Goal: Transaction & Acquisition: Register for event/course

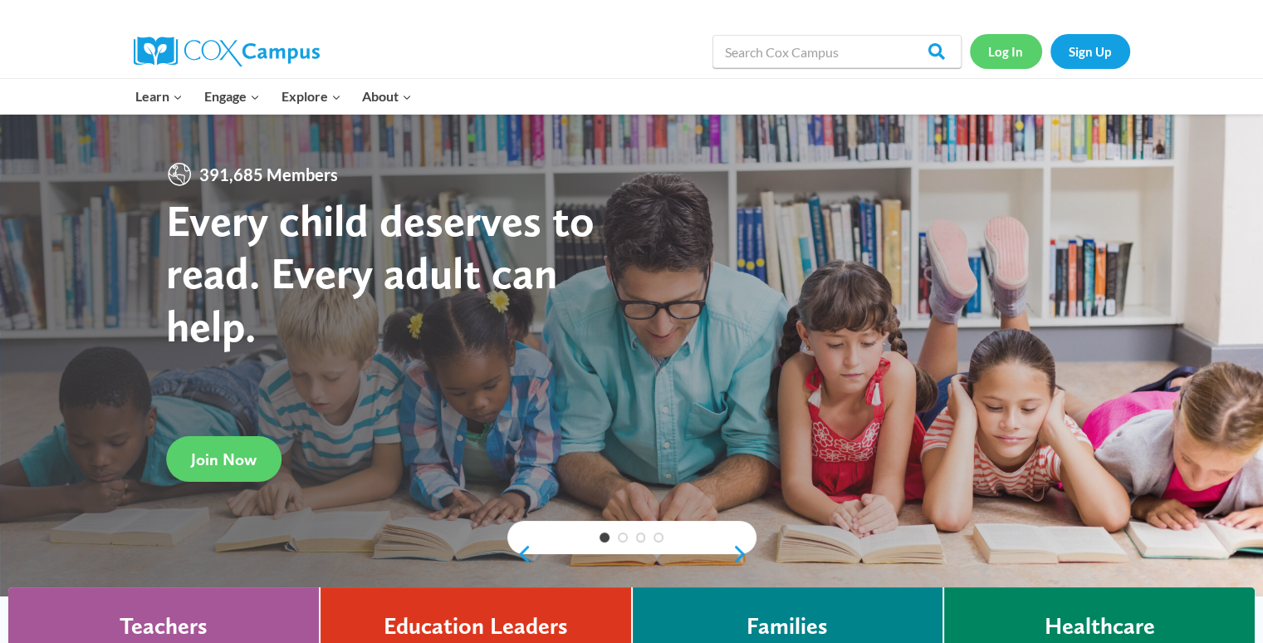
click at [1007, 55] on link "Log In" at bounding box center [1006, 51] width 72 height 34
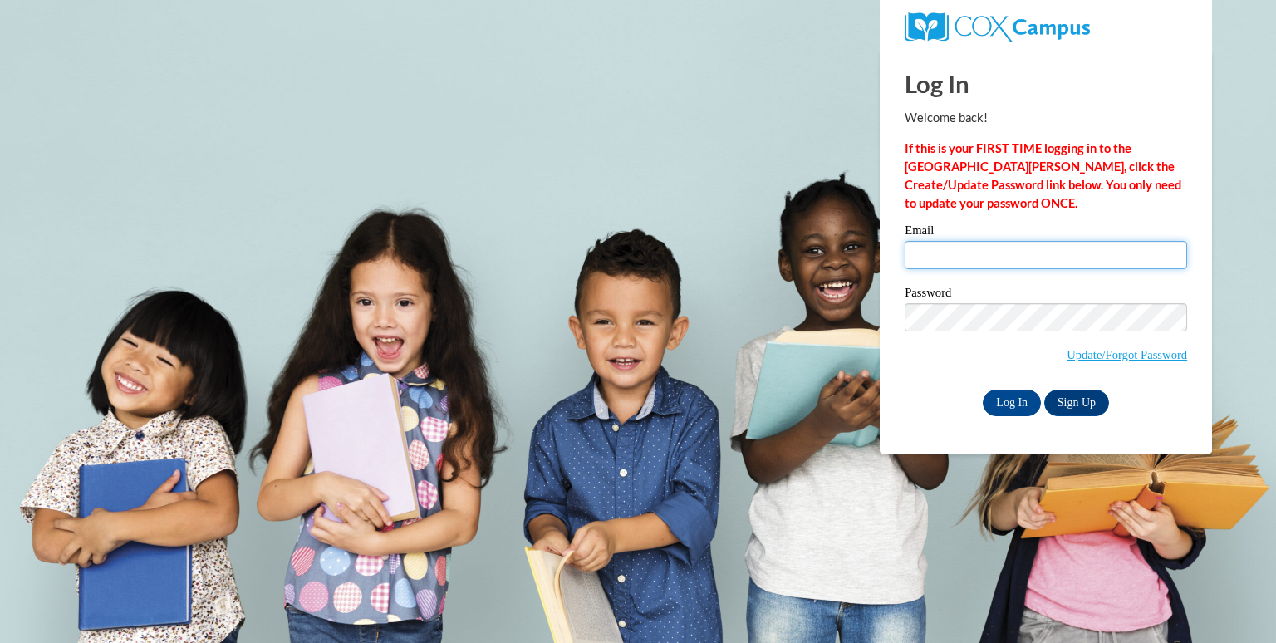
click at [973, 258] on input "Email" at bounding box center [1046, 255] width 282 height 28
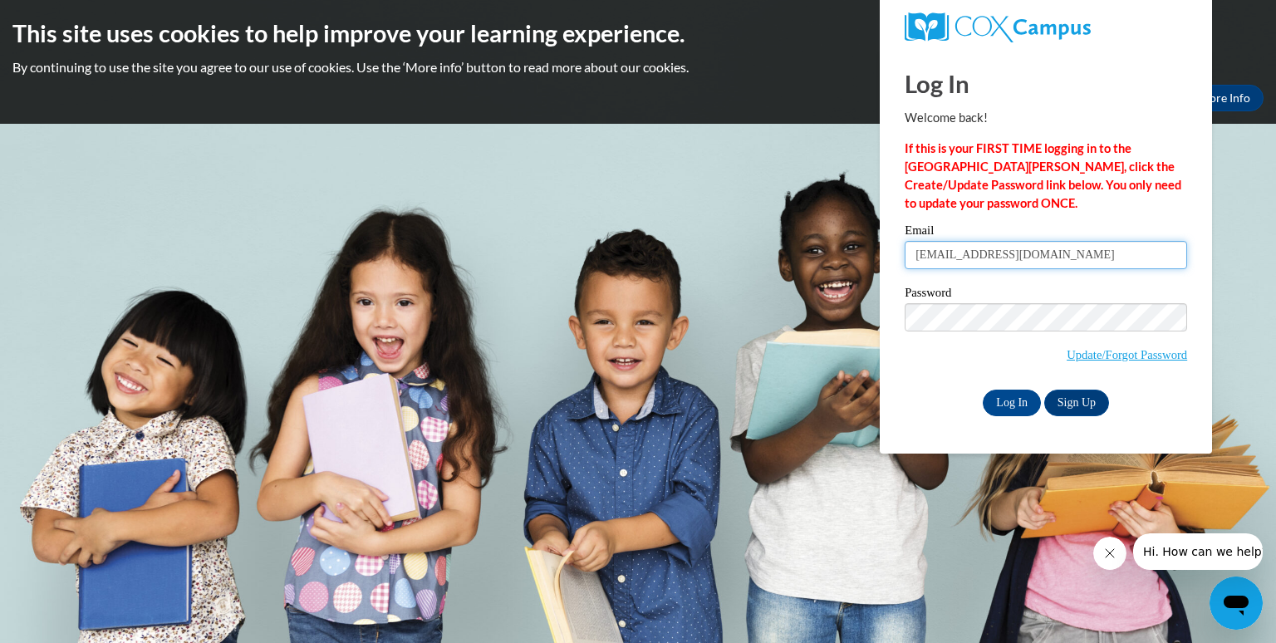
type input "shambricca_williams@yahoo.com"
click at [987, 301] on label "Password" at bounding box center [1046, 295] width 282 height 17
click at [998, 406] on input "Log In" at bounding box center [1012, 403] width 58 height 27
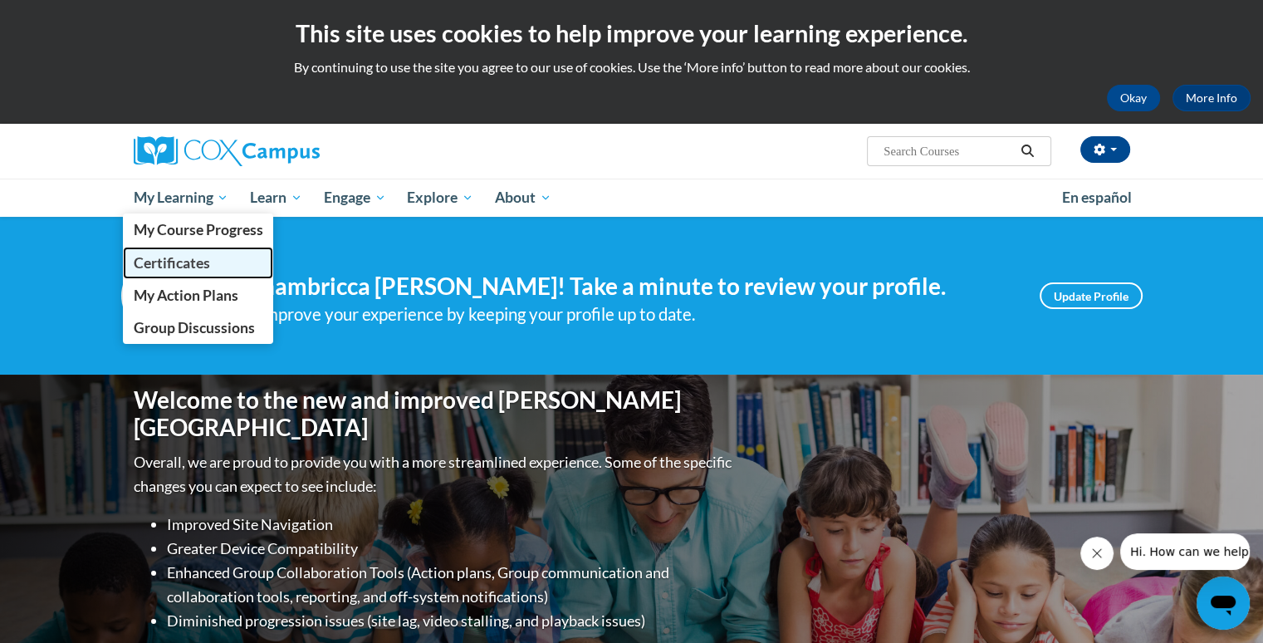
click at [204, 254] on span "Certificates" at bounding box center [171, 262] width 76 height 17
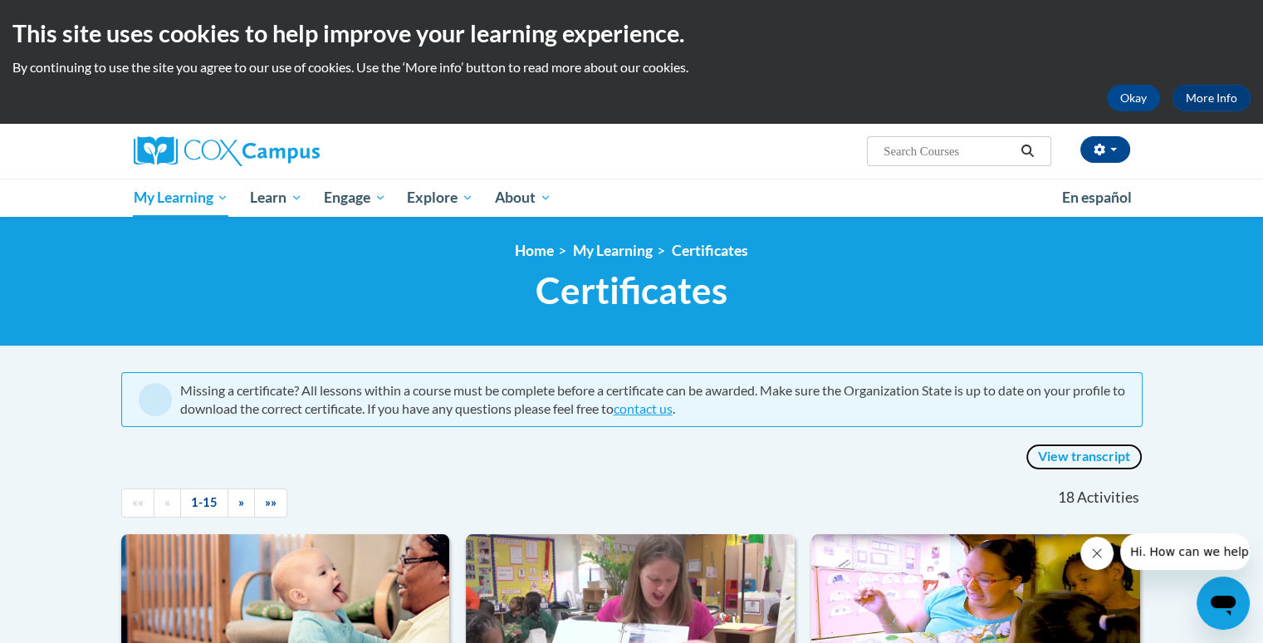
click at [1093, 456] on link "View transcript" at bounding box center [1084, 457] width 117 height 27
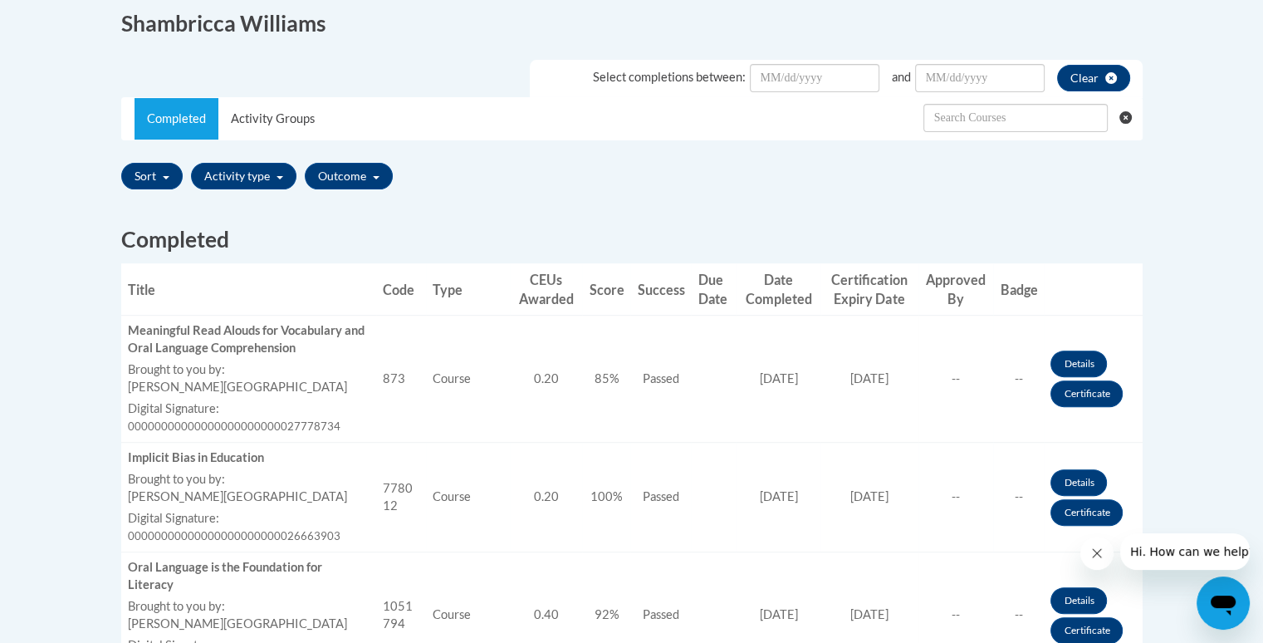
scroll to position [477, 0]
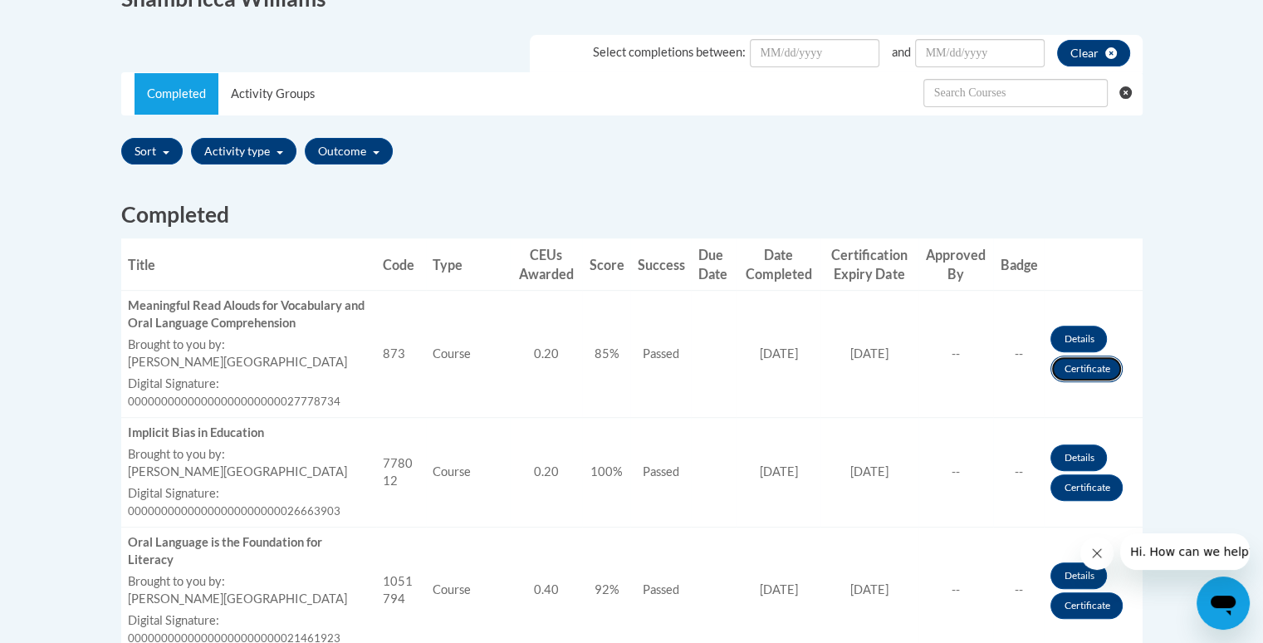
click at [1075, 375] on link "Certificate" at bounding box center [1087, 369] width 72 height 27
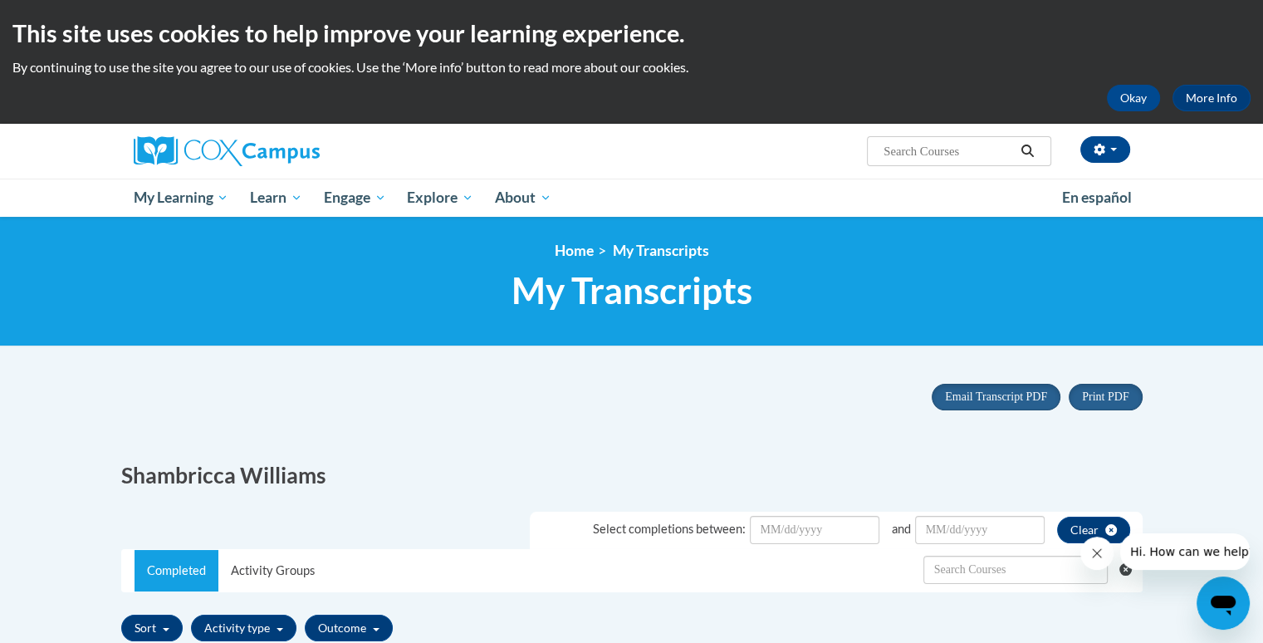
click at [1250, 83] on div "This site uses cookies to help improve your learning experience. By continuing …" at bounding box center [631, 62] width 1263 height 124
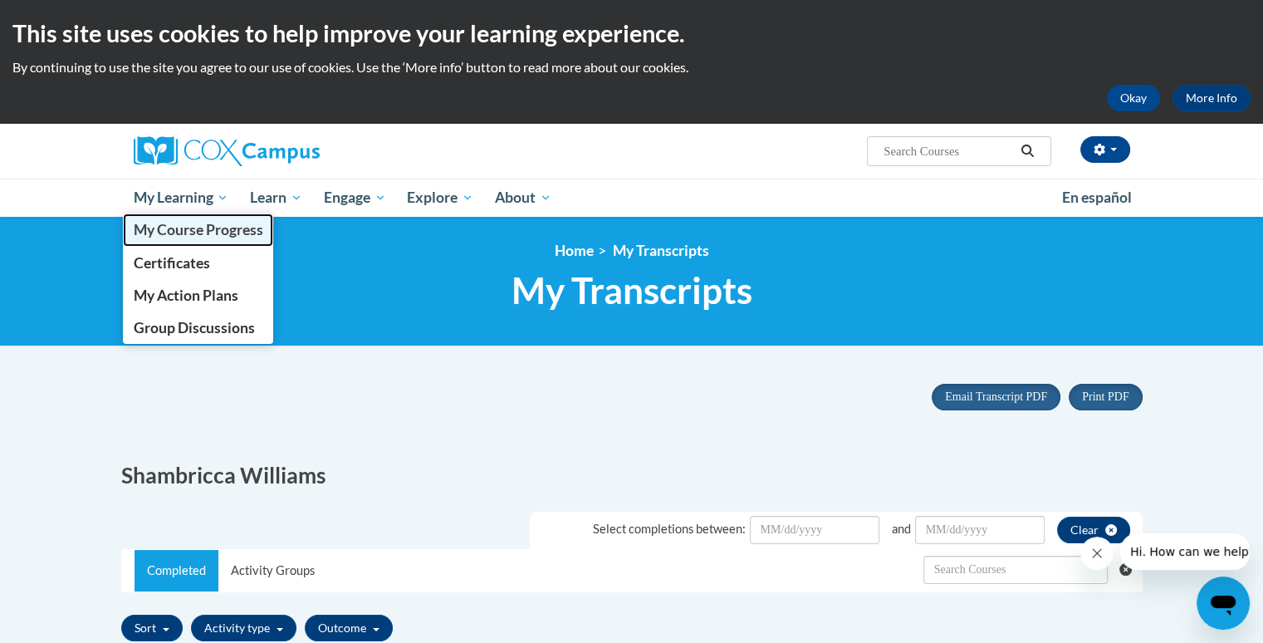
click at [206, 231] on span "My Course Progress" at bounding box center [198, 229] width 130 height 17
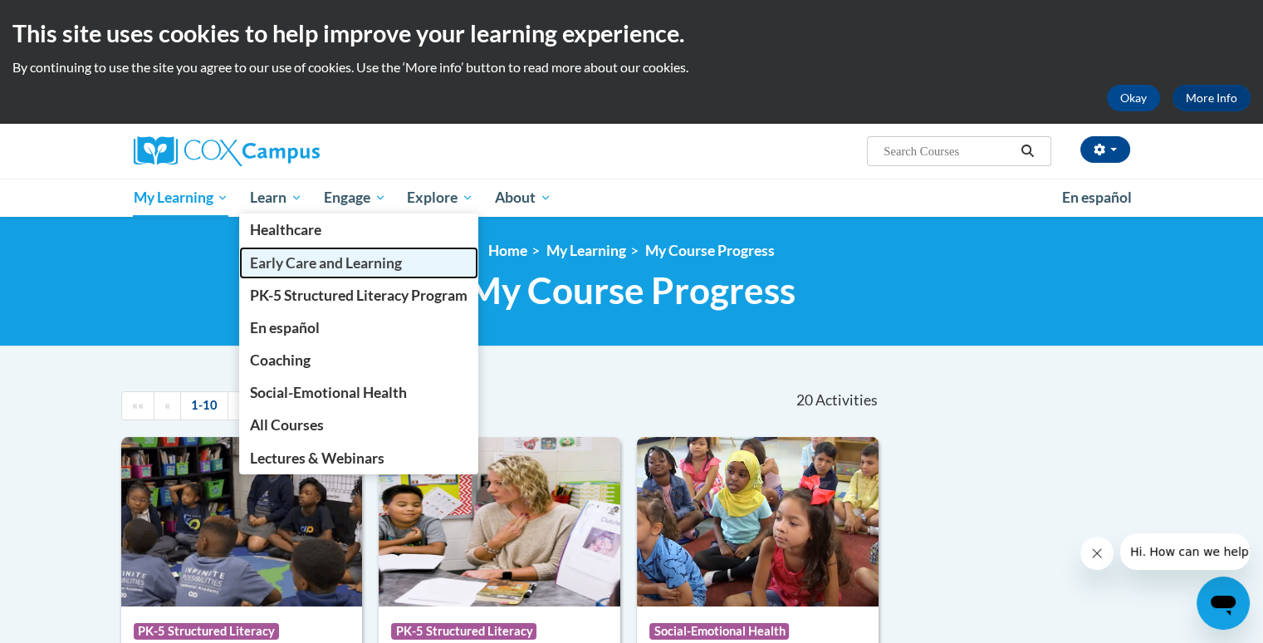
click at [292, 267] on span "Early Care and Learning" at bounding box center [326, 262] width 152 height 17
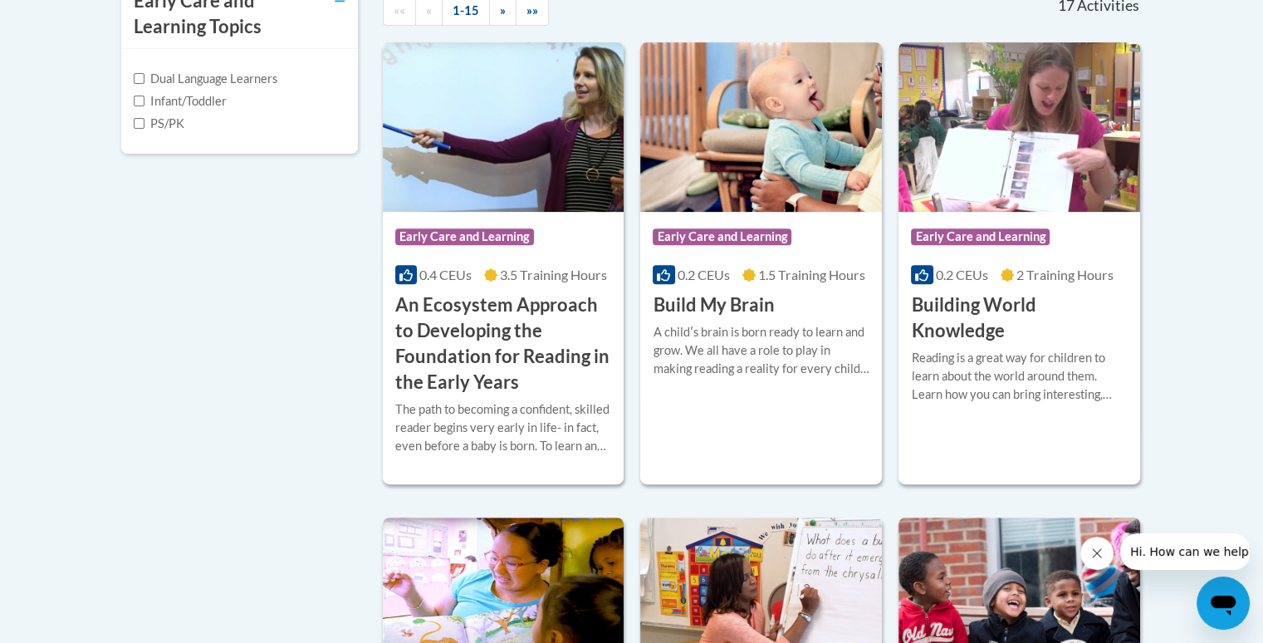
scroll to position [582, 0]
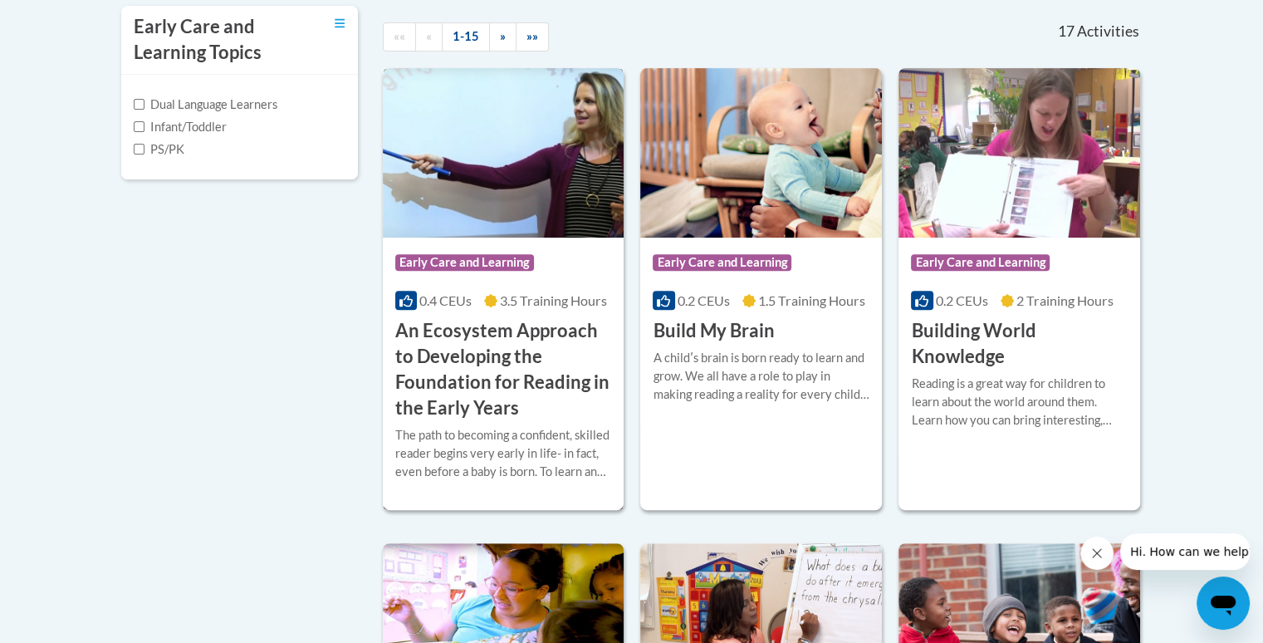
click at [535, 350] on h3 "An Ecosystem Approach to Developing the Foundation for Reading in the Early Yea…" at bounding box center [503, 369] width 217 height 102
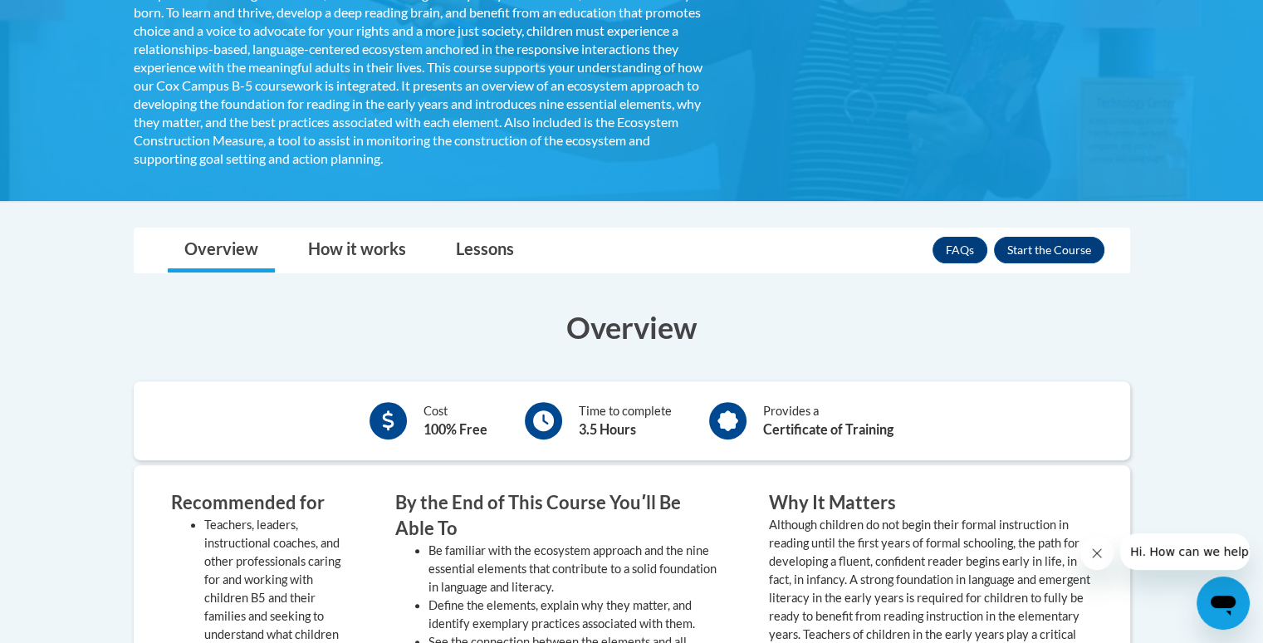
scroll to position [411, 0]
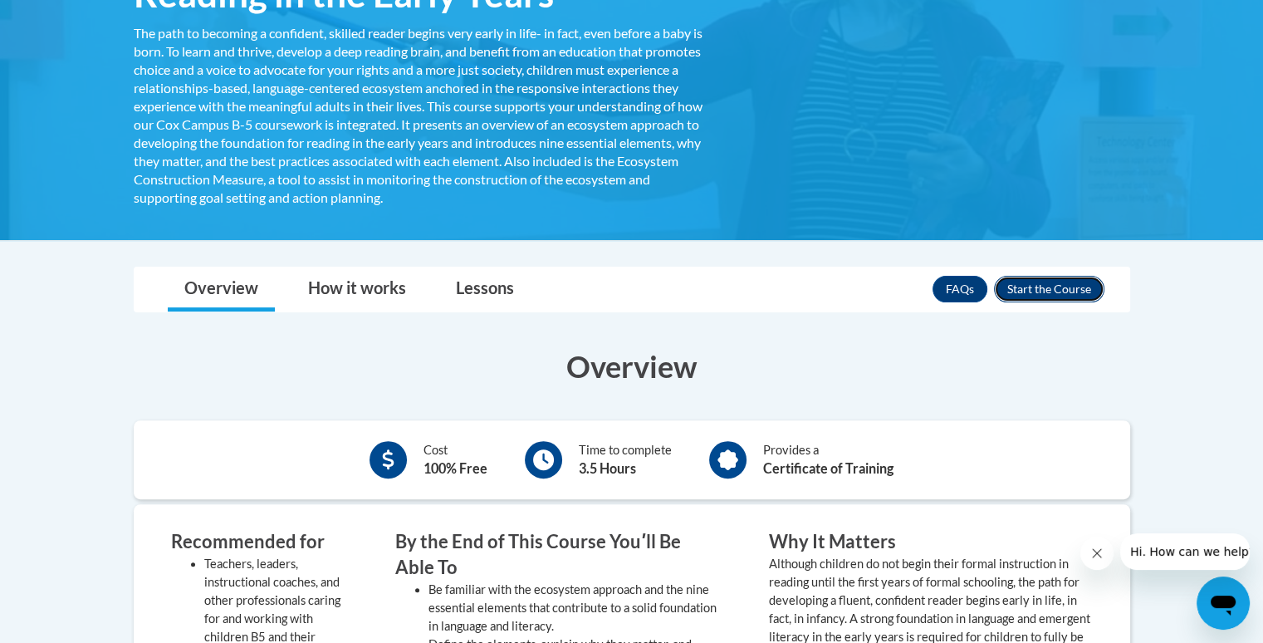
click at [1077, 279] on button "Enroll" at bounding box center [1049, 289] width 110 height 27
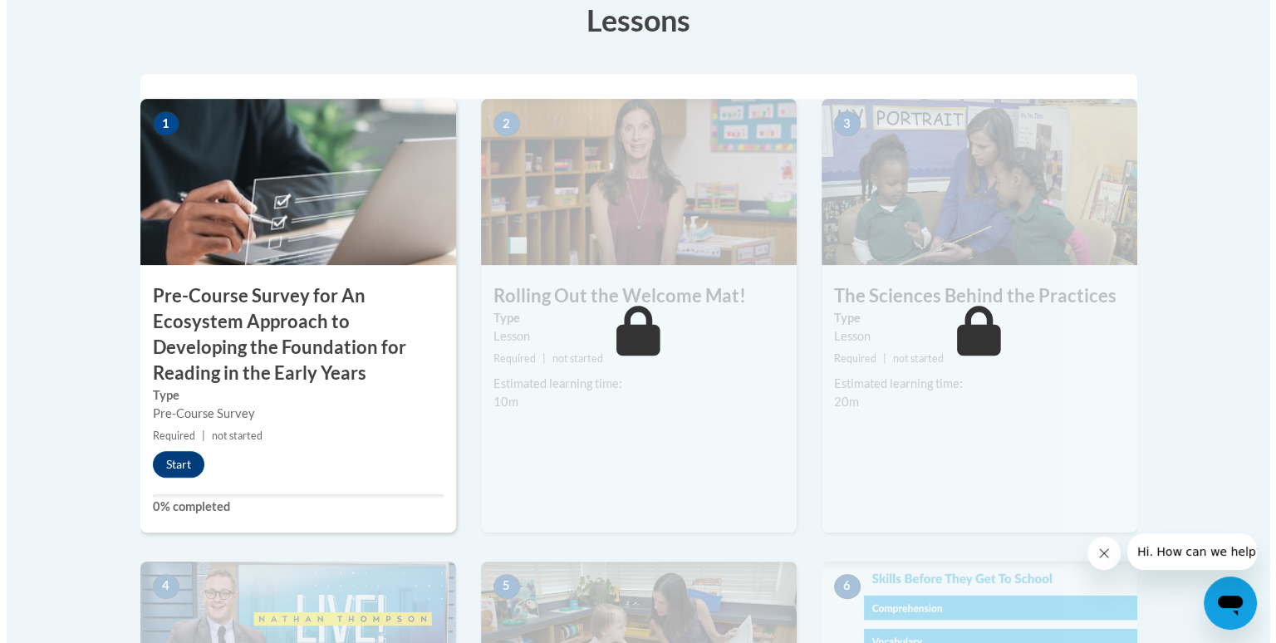
scroll to position [520, 0]
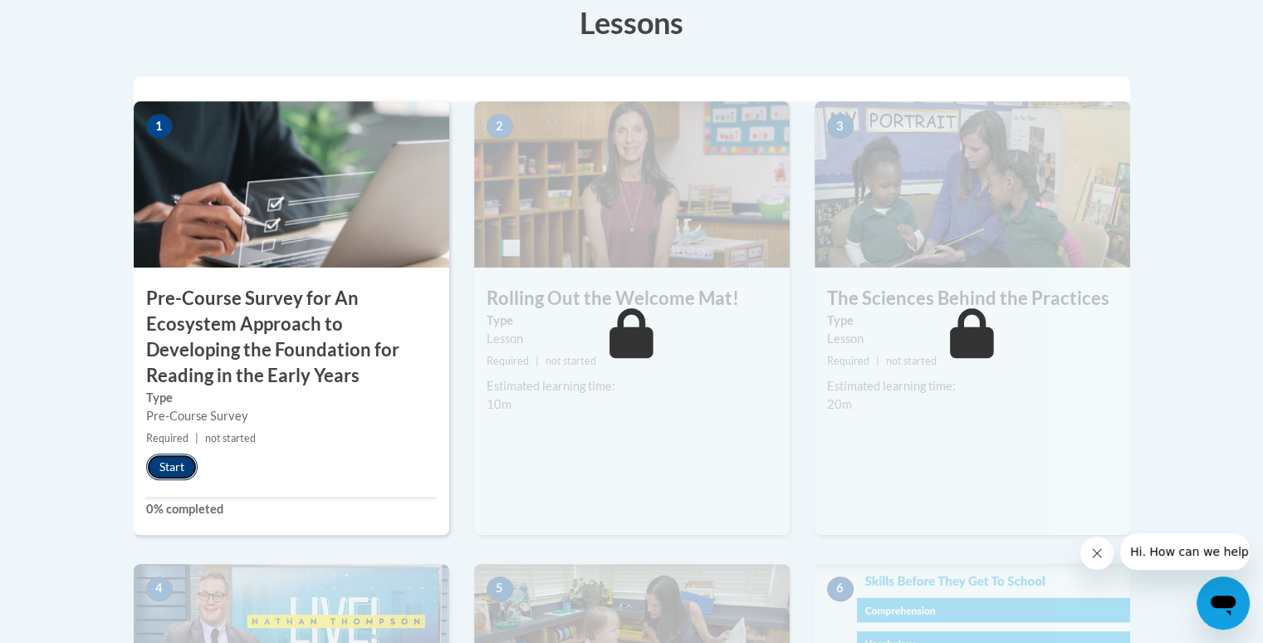
click at [173, 469] on button "Start" at bounding box center [172, 467] width 52 height 27
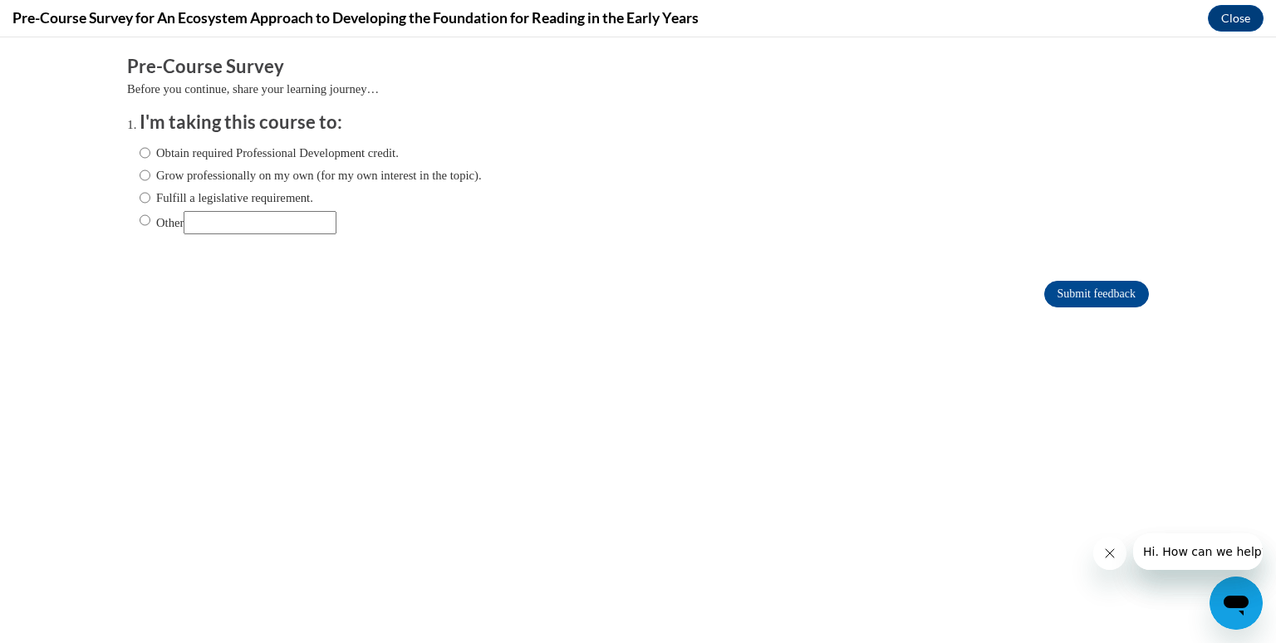
scroll to position [0, 0]
click at [249, 150] on label "Obtain required Professional Development credit." at bounding box center [269, 153] width 259 height 18
click at [150, 150] on input "Obtain required Professional Development credit." at bounding box center [145, 153] width 11 height 18
radio input "true"
click at [1044, 287] on input "Submit feedback" at bounding box center [1096, 294] width 105 height 27
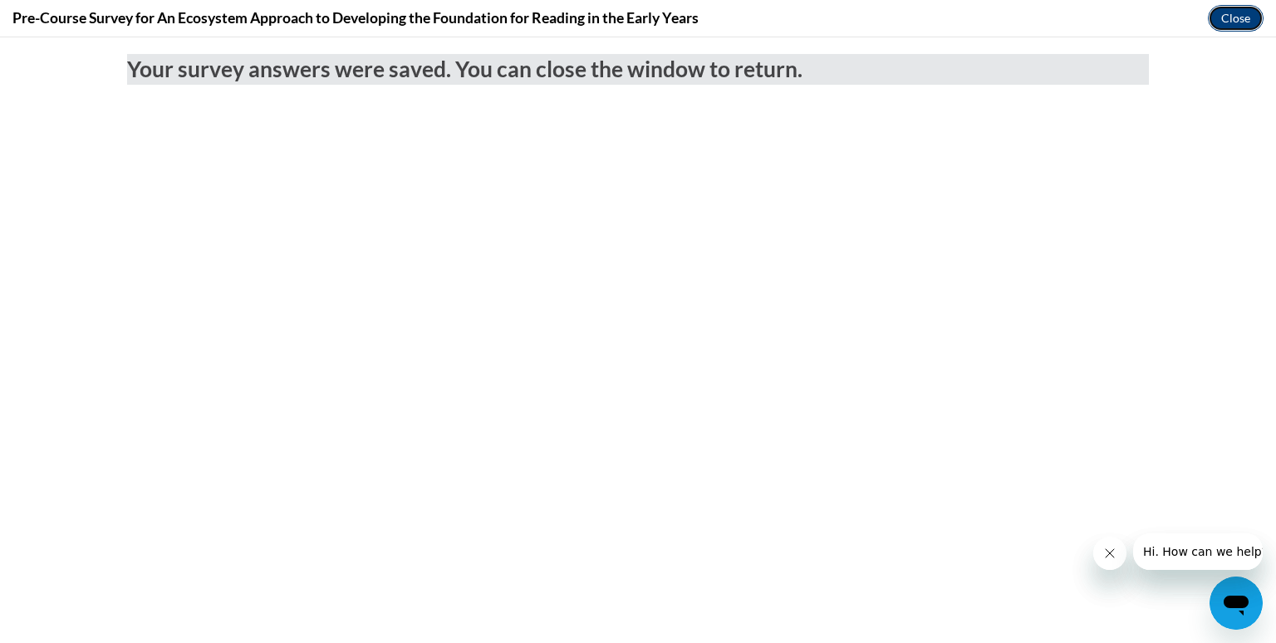
click at [1224, 15] on button "Close" at bounding box center [1236, 18] width 56 height 27
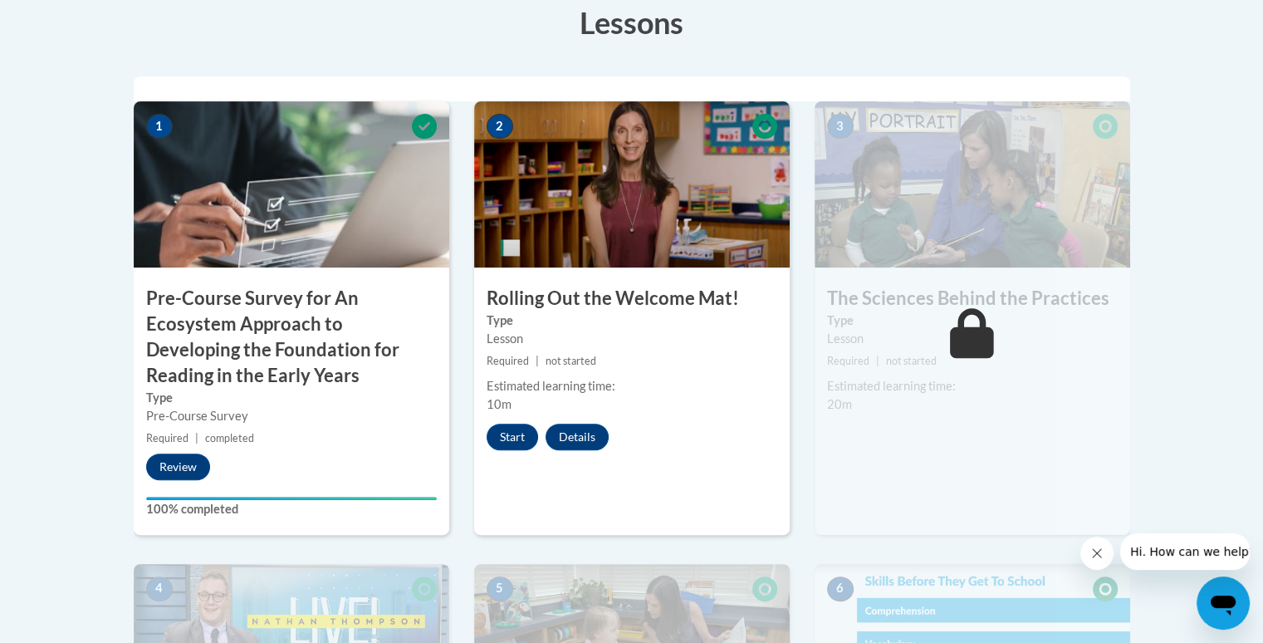
click at [513, 422] on div "2 Rolling Out the Welcome Mat! Type Lesson Required | not started Estimated lea…" at bounding box center [632, 318] width 316 height 434
click at [517, 436] on button "Start" at bounding box center [513, 437] width 52 height 27
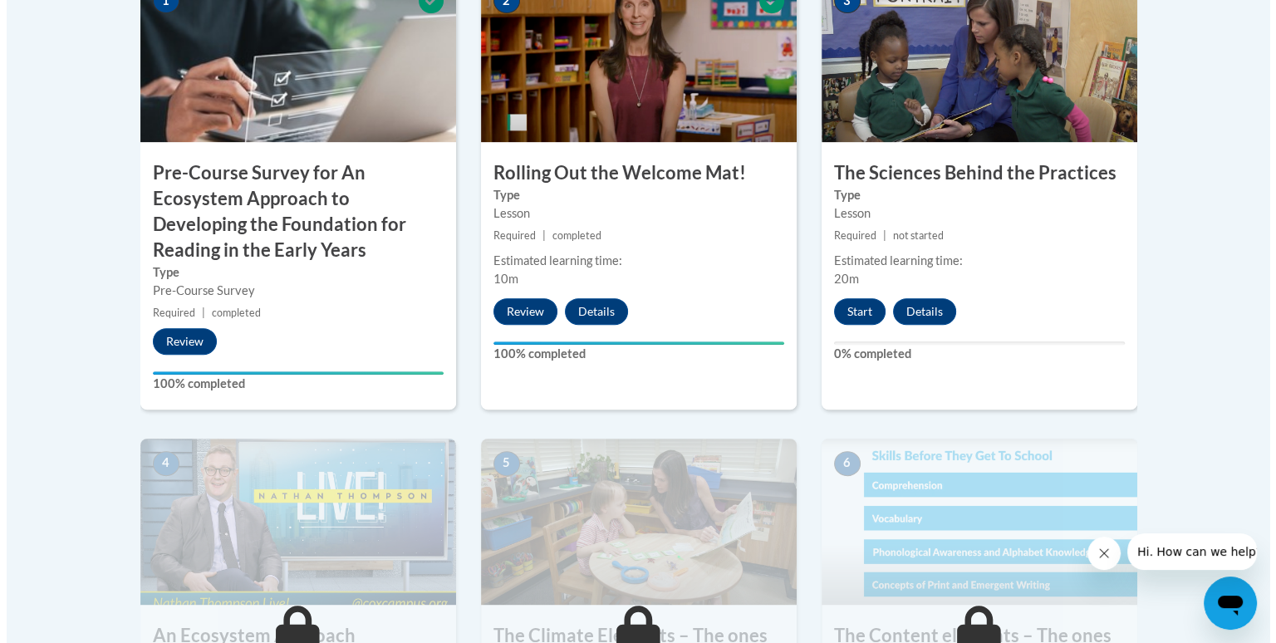
scroll to position [650, 0]
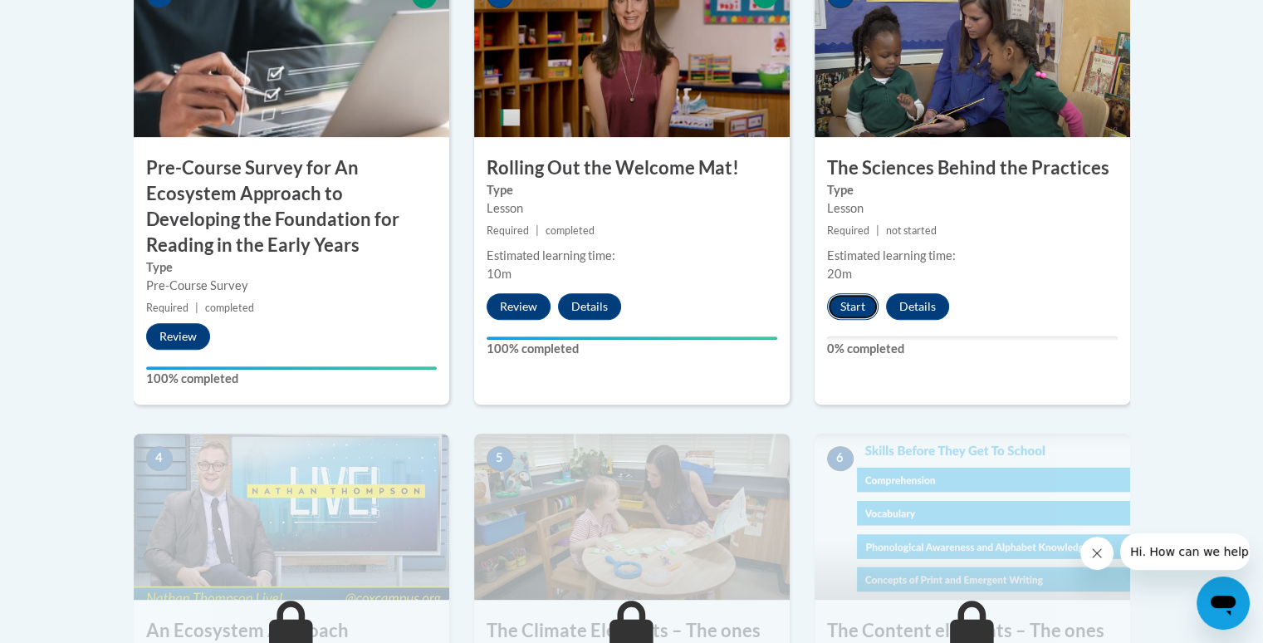
click at [856, 307] on button "Start" at bounding box center [853, 306] width 52 height 27
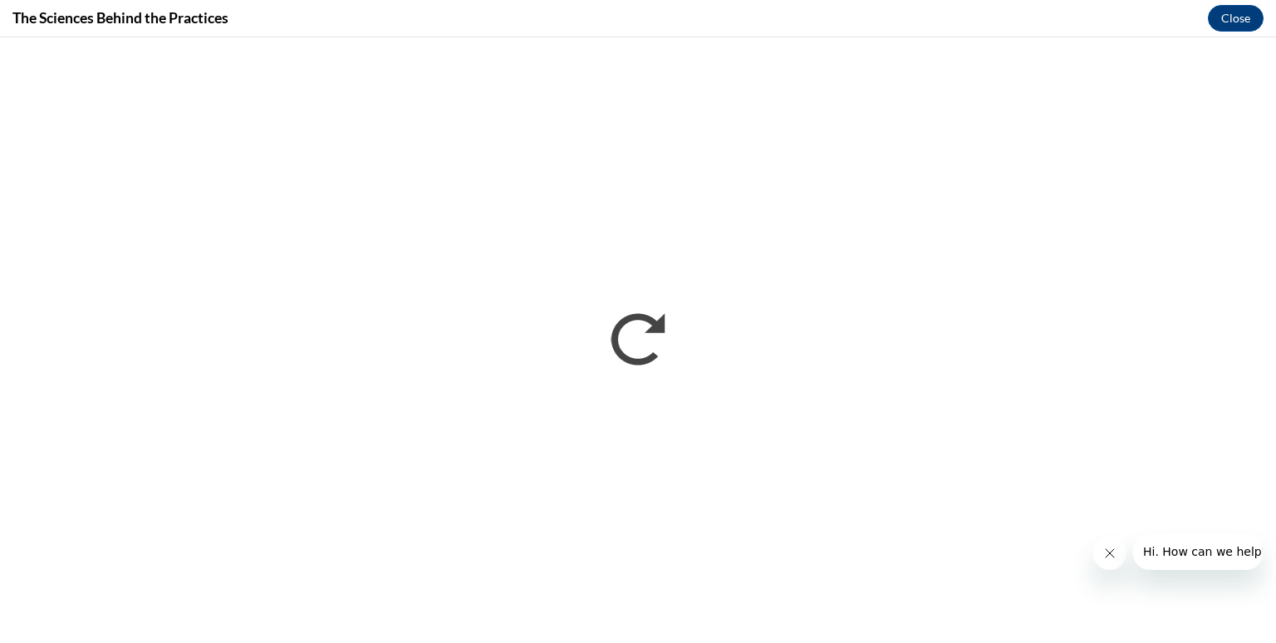
scroll to position [0, 0]
